Goal: Obtain resource: Download file/media

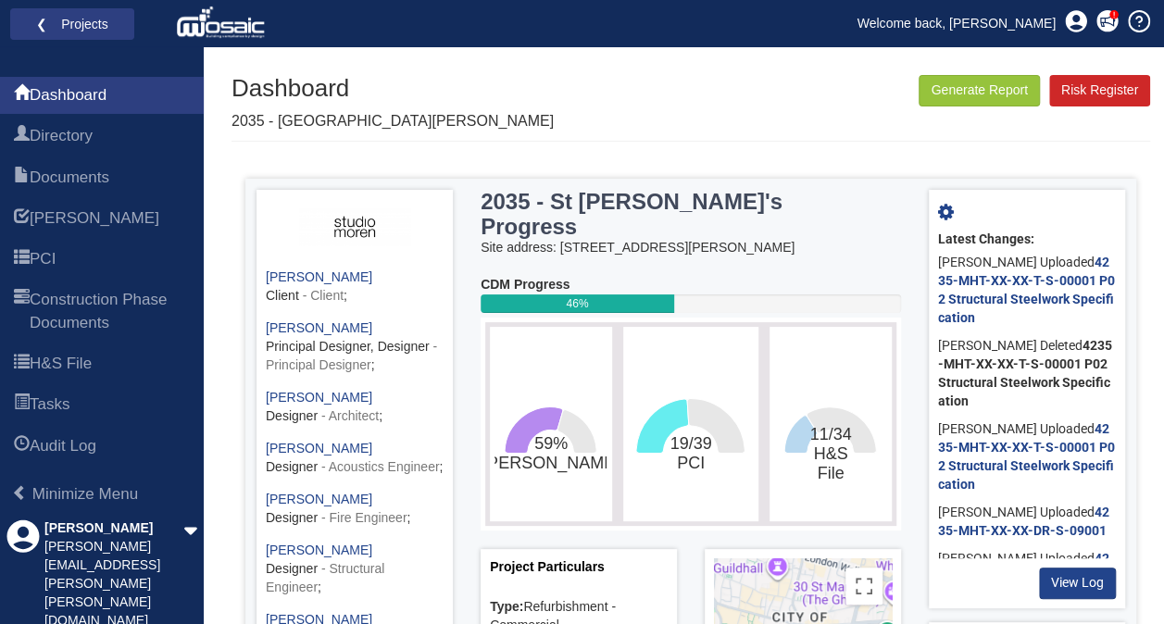
scroll to position [13, 0]
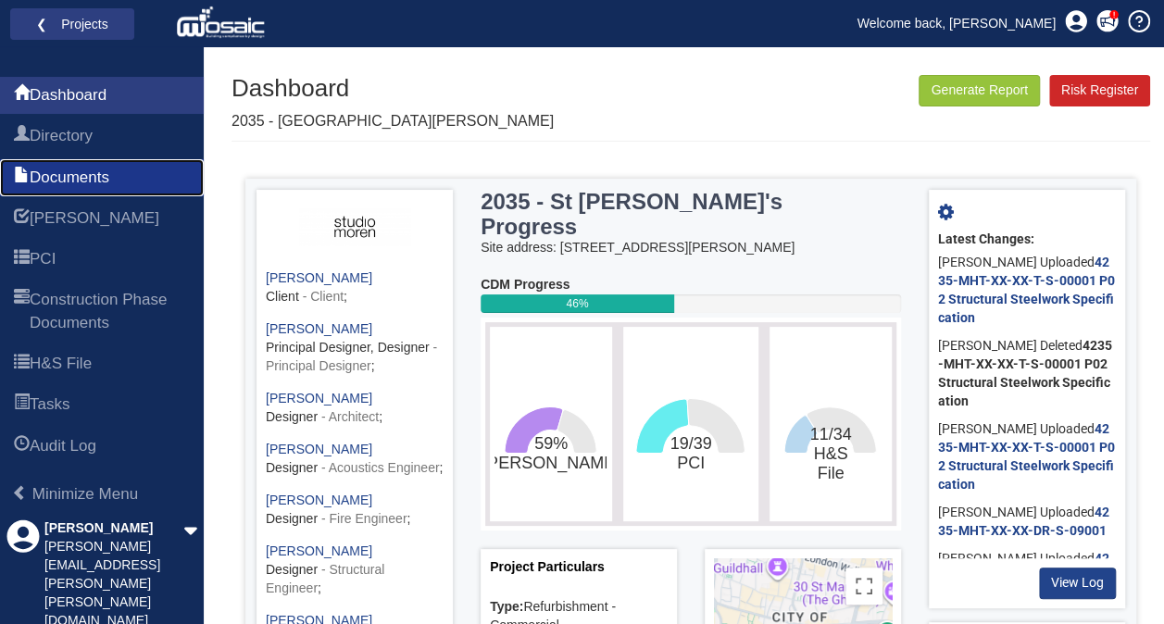
click at [91, 184] on span "Documents" at bounding box center [70, 178] width 80 height 22
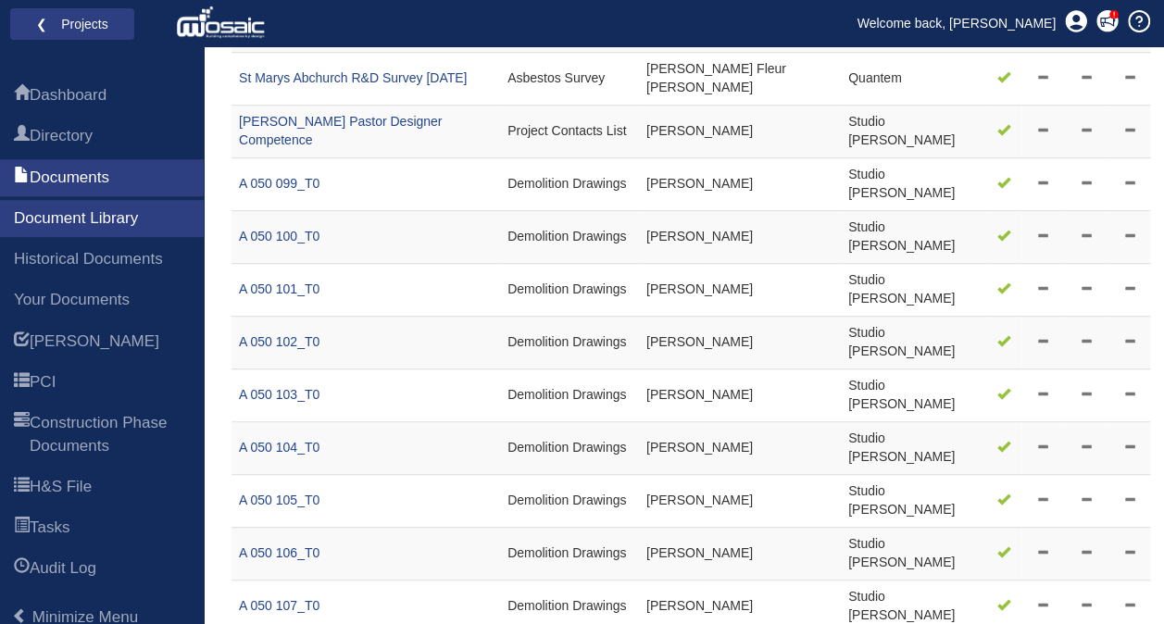
scroll to position [471, 0]
click at [293, 180] on link "A 050 099_T0" at bounding box center [279, 182] width 81 height 15
click at [281, 284] on link "A 050 101_T0" at bounding box center [279, 288] width 81 height 15
click at [285, 339] on link "A 050 102_T0" at bounding box center [279, 340] width 81 height 15
click at [265, 392] on link "A 050 103_T0" at bounding box center [279, 393] width 81 height 15
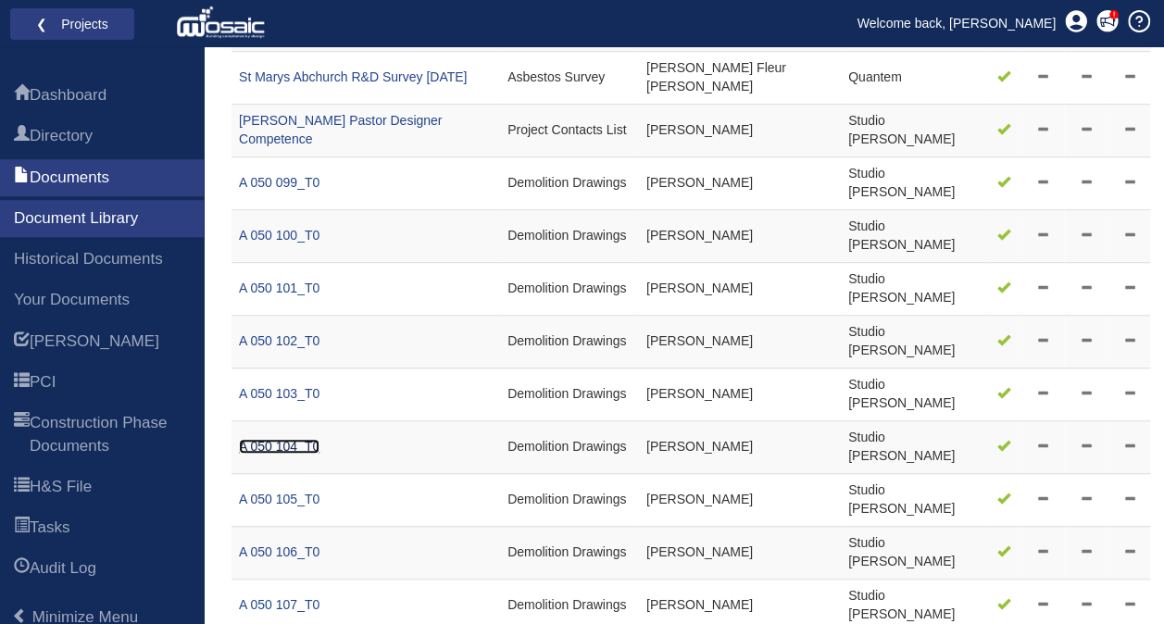
click at [289, 447] on link "A 050 104_T0" at bounding box center [279, 446] width 81 height 15
click at [281, 501] on link "A 050 105_T0" at bounding box center [279, 499] width 81 height 15
click at [276, 550] on link "A 050 106_T0" at bounding box center [279, 551] width 81 height 15
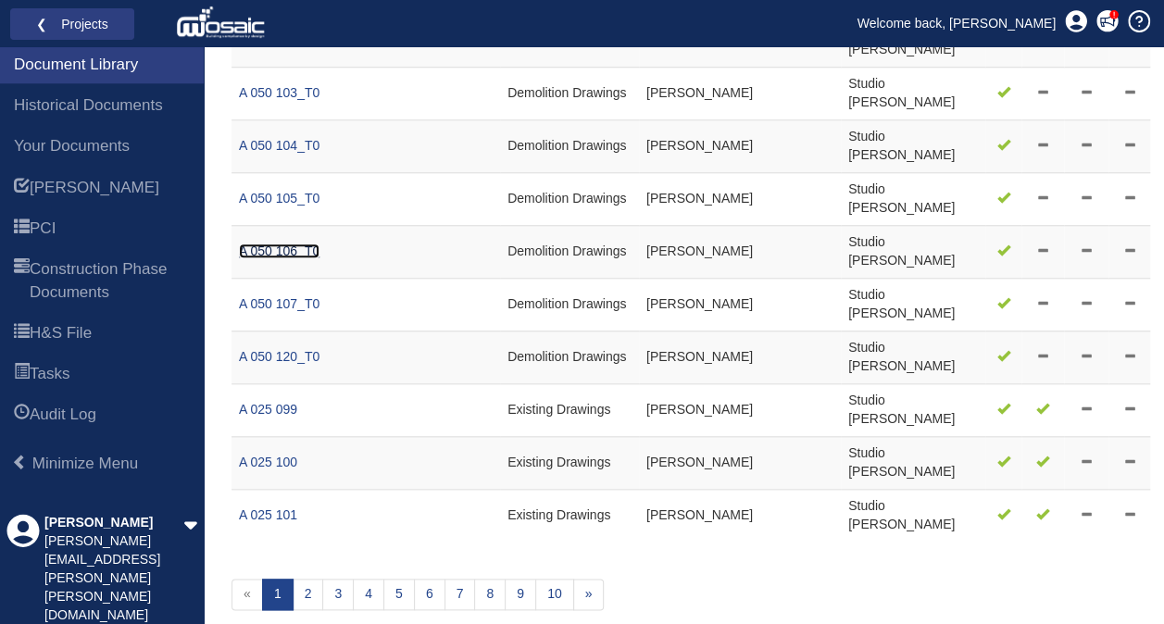
scroll to position [774, 0]
